Goal: Information Seeking & Learning: Learn about a topic

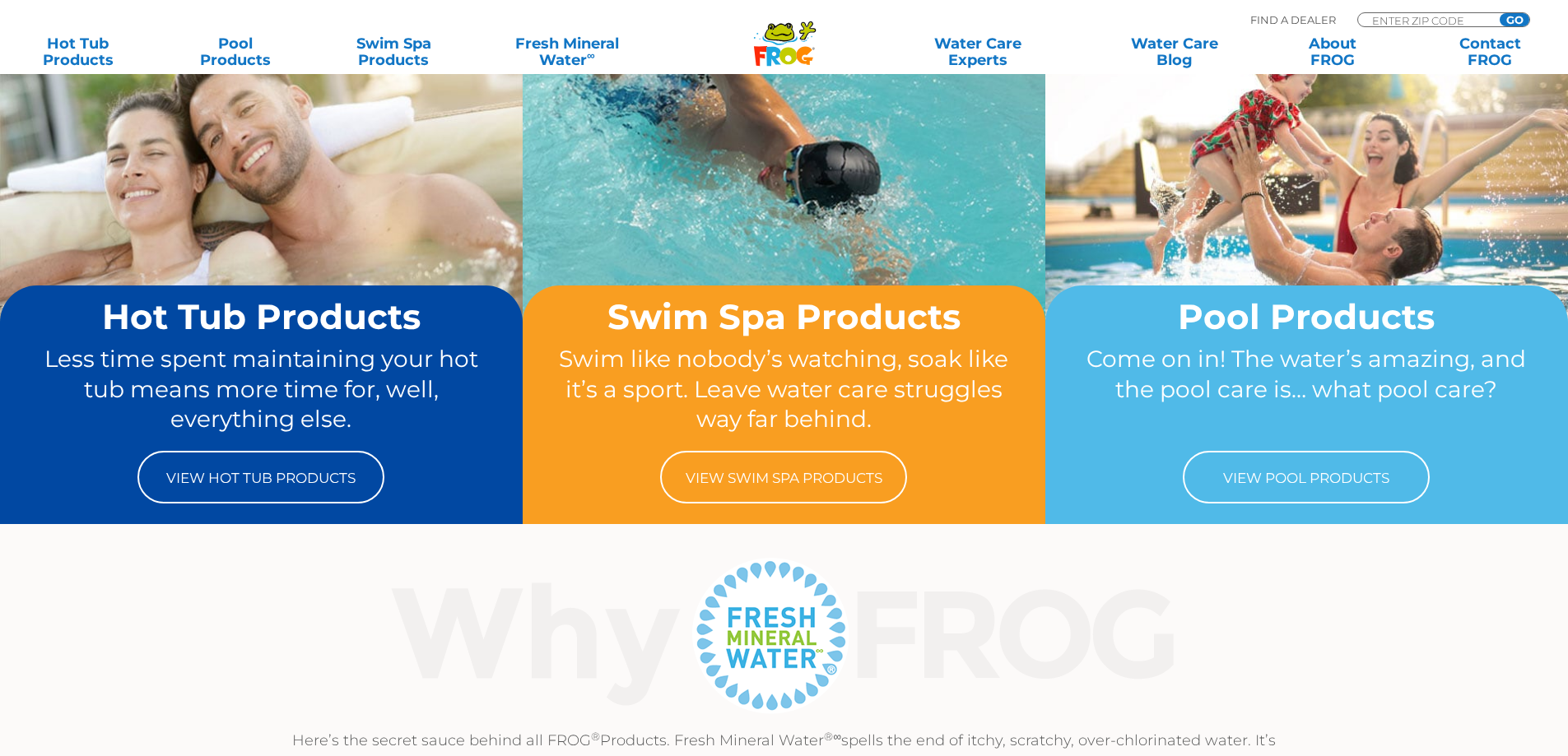
scroll to position [165, 0]
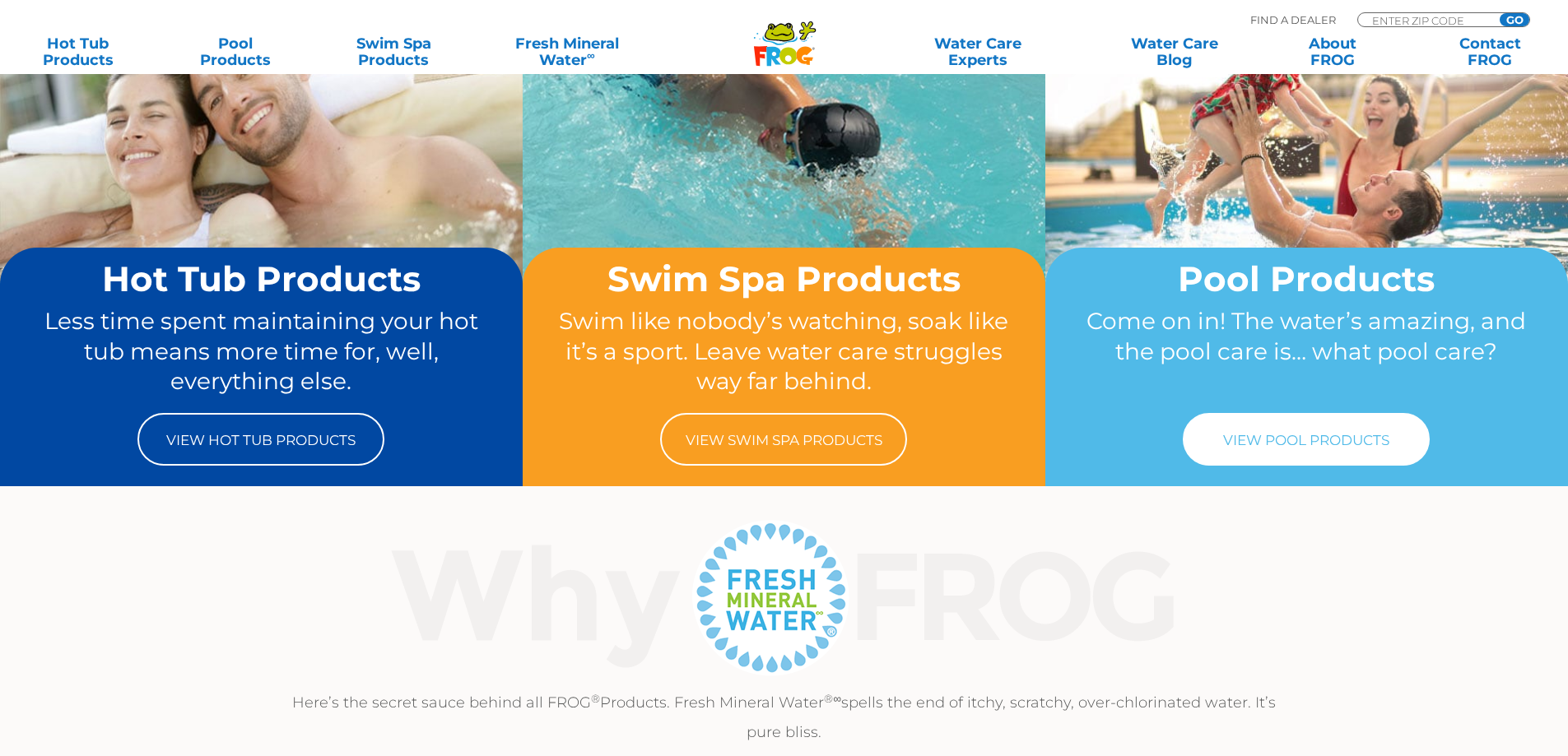
click at [1312, 443] on link "View Pool Products" at bounding box center [1306, 439] width 247 height 53
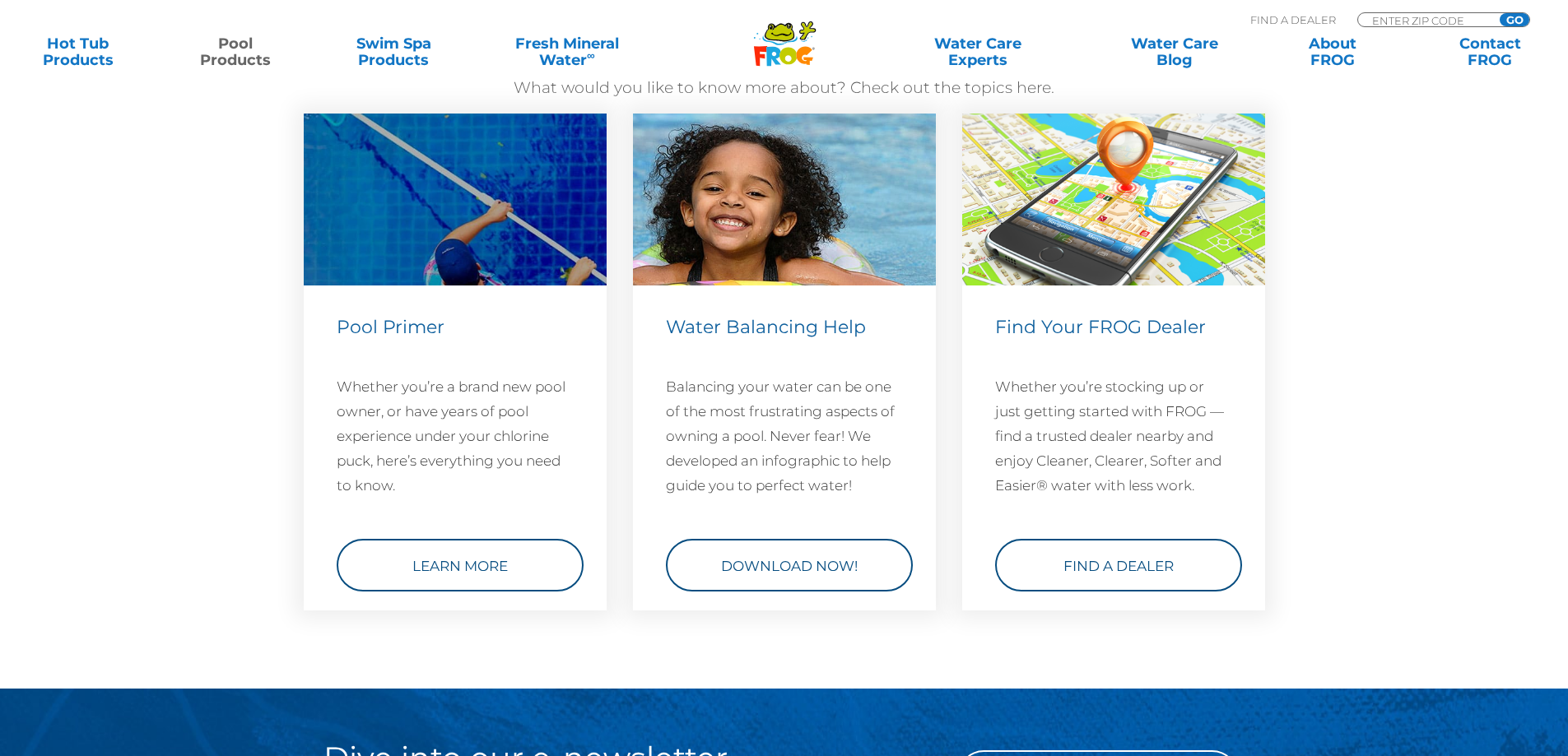
scroll to position [5925, 0]
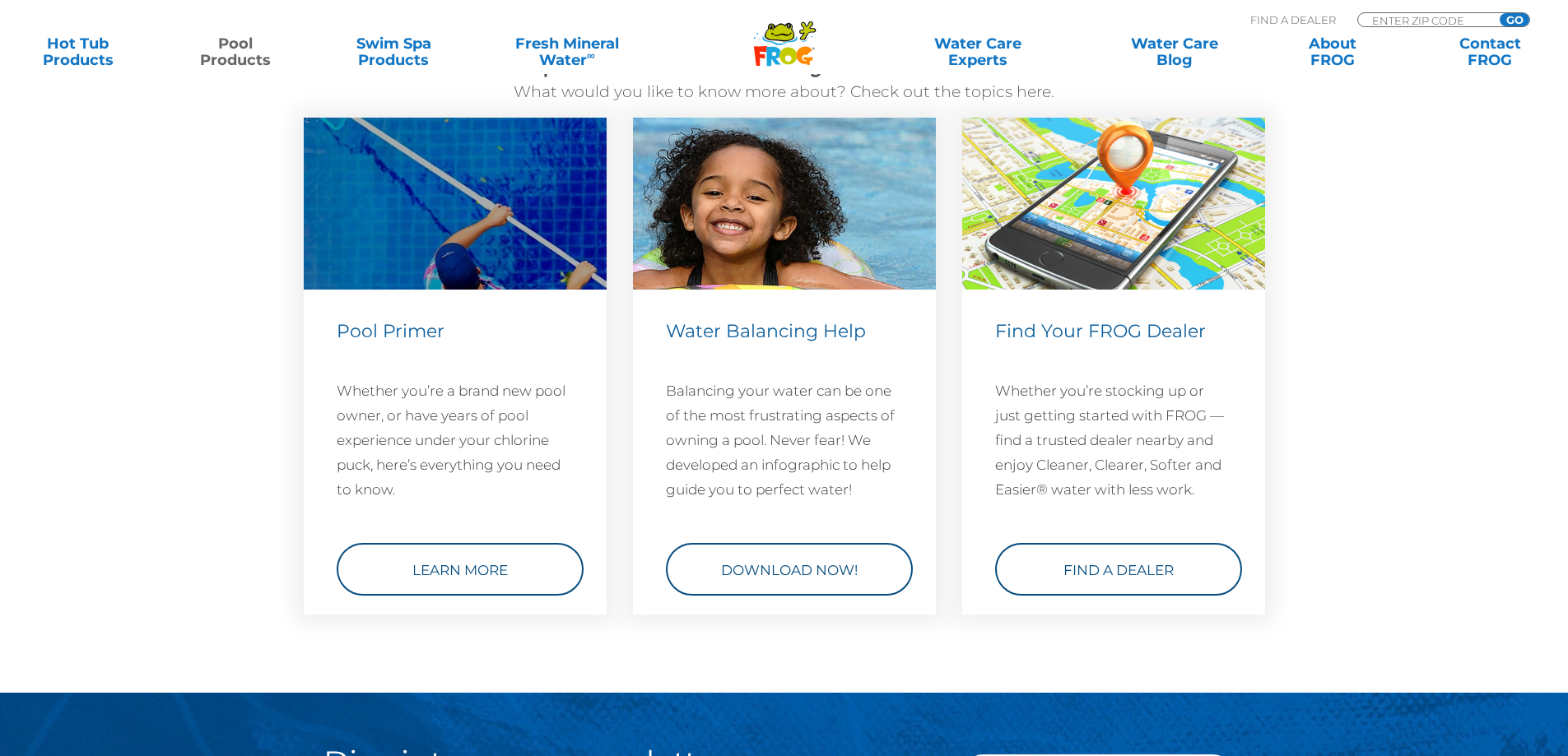
click at [446, 539] on div "Pool Primer Whether you’re a brand new pool owner, or have years of pool experi…" at bounding box center [456, 455] width 237 height 279
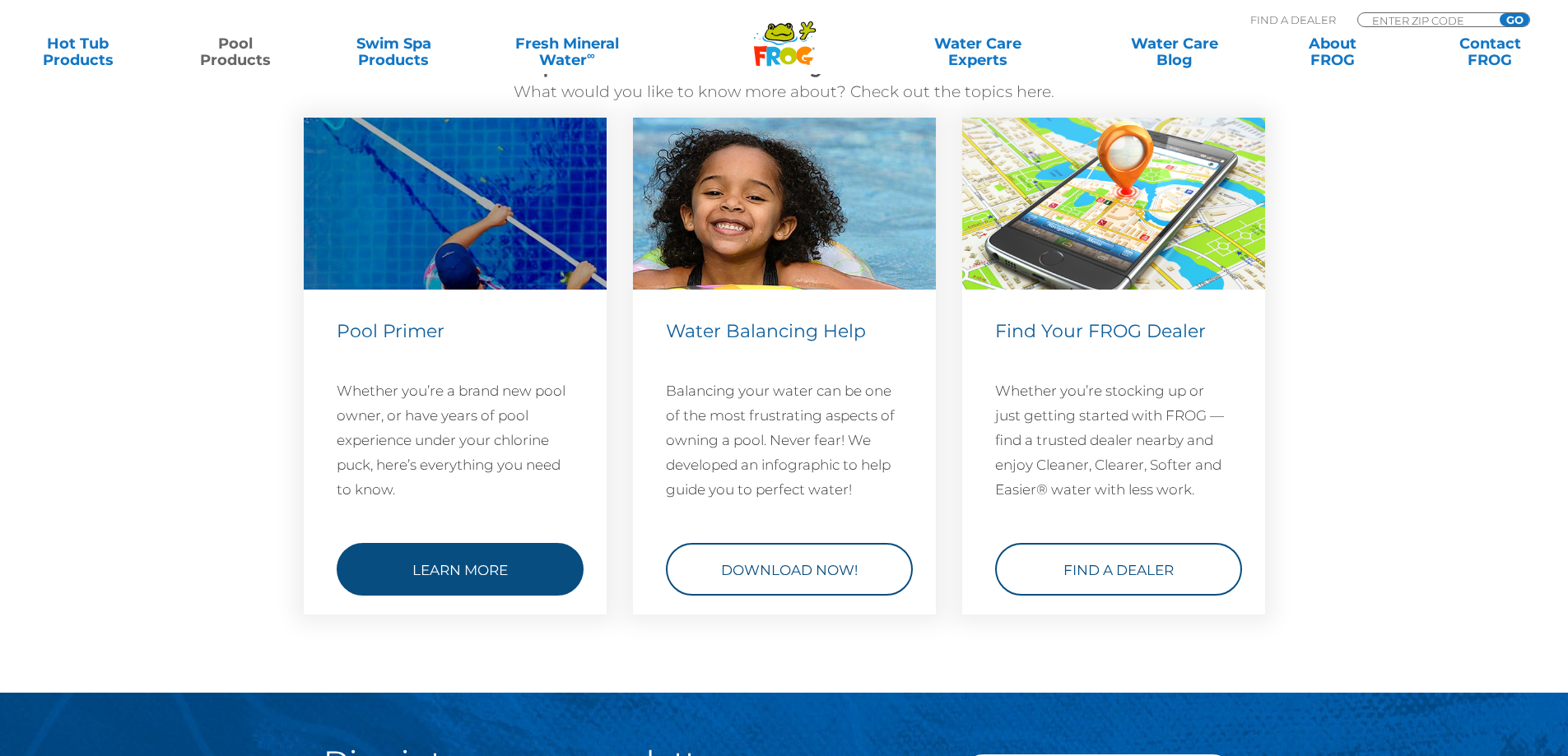
click at [426, 575] on link "Learn More" at bounding box center [460, 568] width 247 height 53
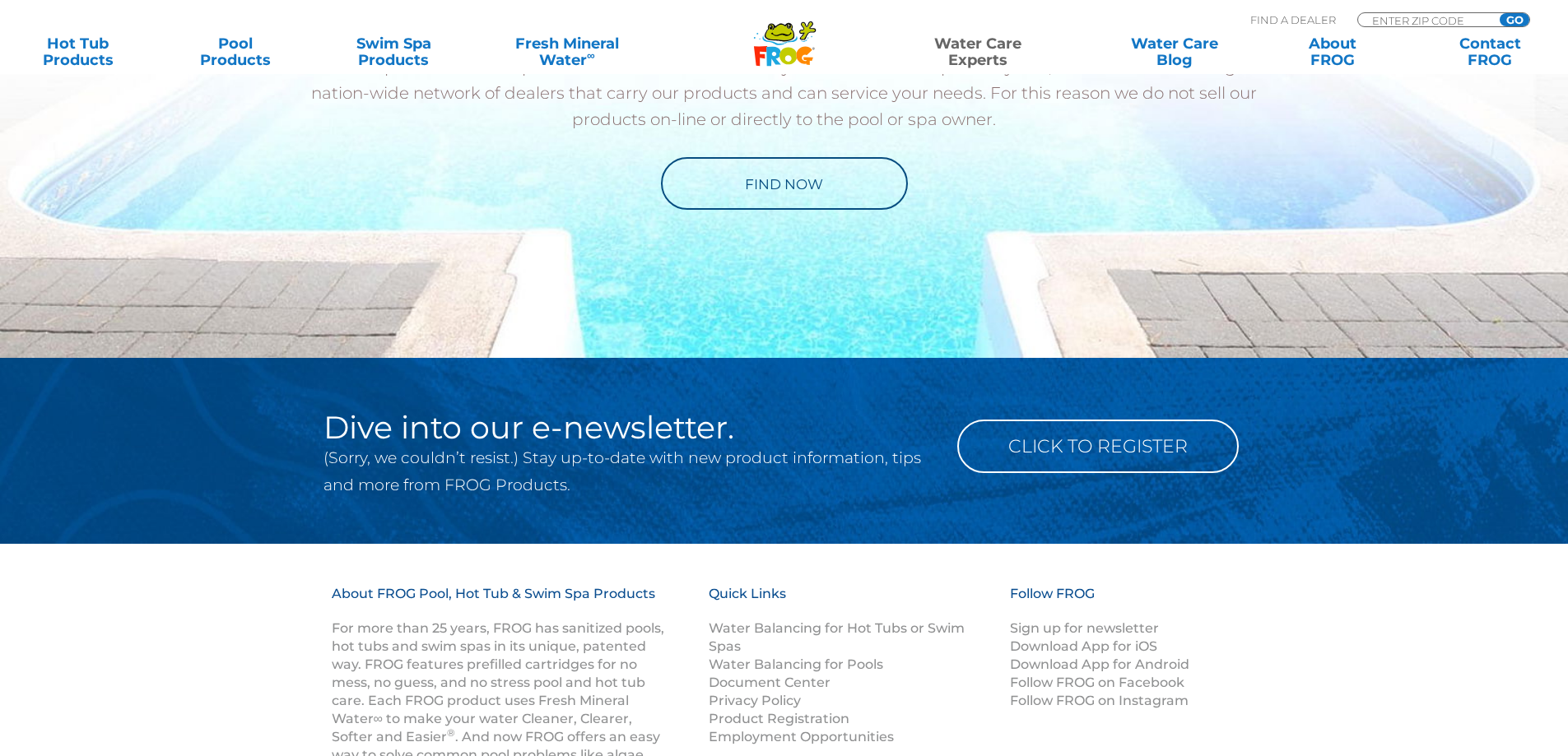
scroll to position [988, 0]
